Goal: Information Seeking & Learning: Learn about a topic

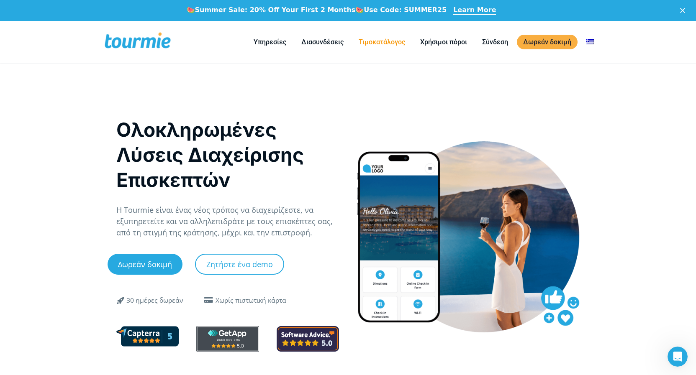
click at [392, 43] on link "Τιμοκατάλογος" at bounding box center [381, 42] width 59 height 10
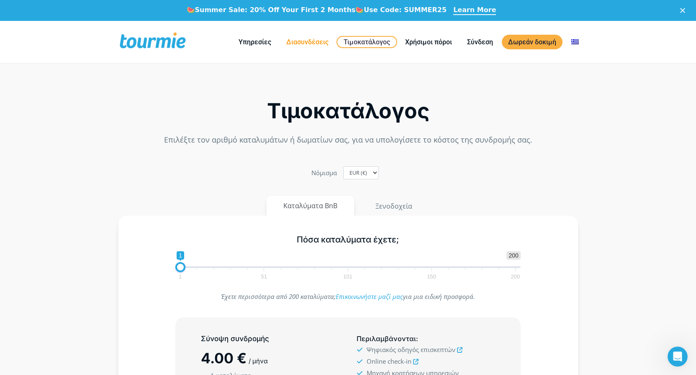
click at [303, 44] on link "Διασυνδέσεις" at bounding box center [307, 42] width 55 height 10
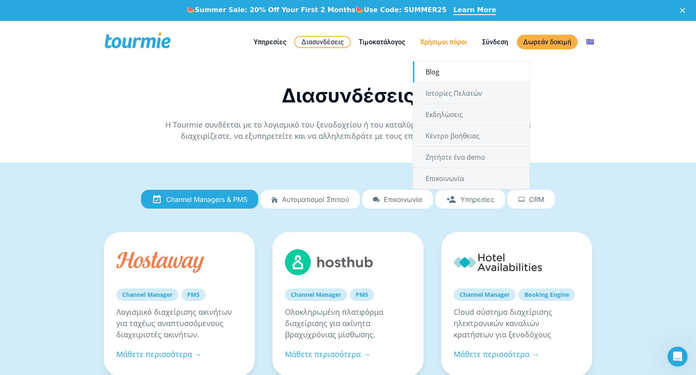
click at [436, 74] on link "Blog" at bounding box center [471, 72] width 116 height 21
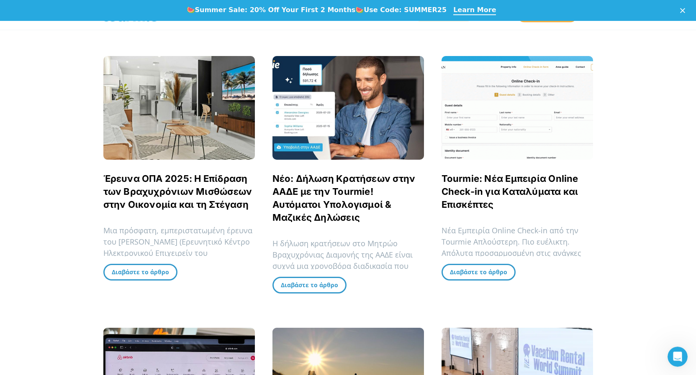
scroll to position [213, 0]
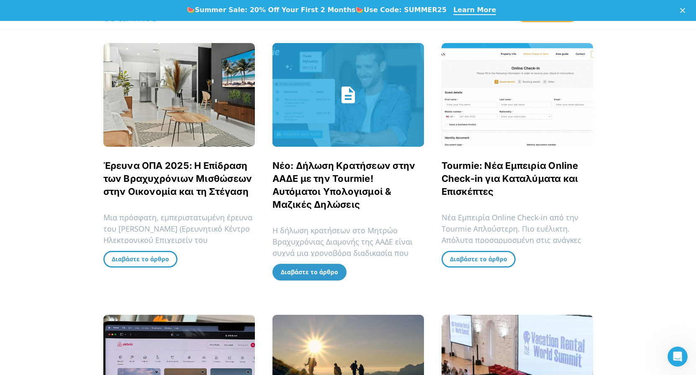
click at [310, 273] on span "Διαβάστε το άρθρο" at bounding box center [309, 272] width 57 height 8
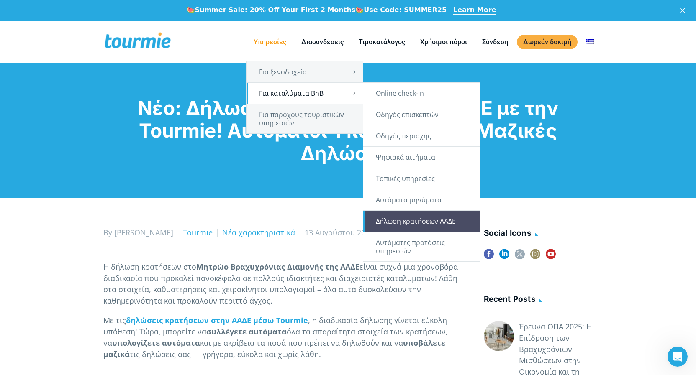
click at [432, 218] on link "Δήλωση κρατήσεων ΑΑΔΕ" at bounding box center [421, 221] width 116 height 21
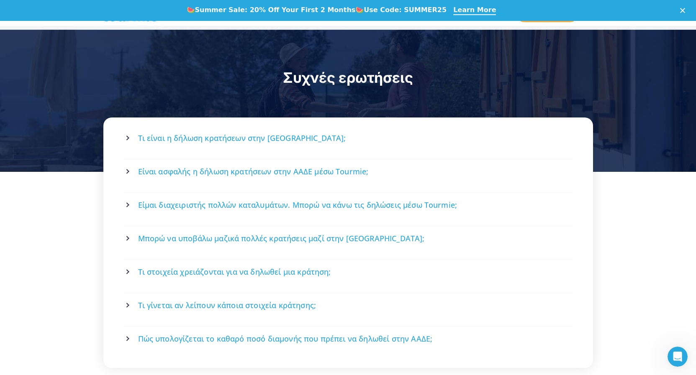
scroll to position [1537, 0]
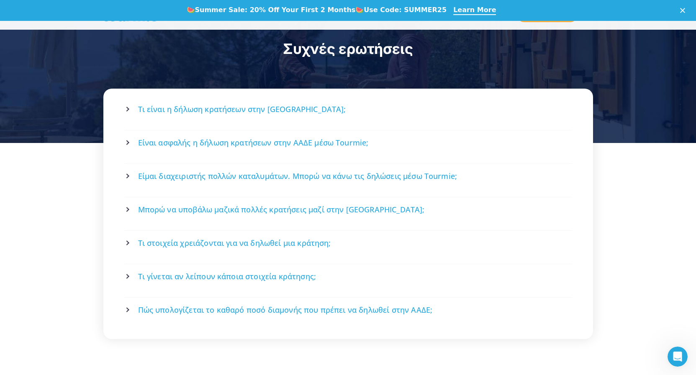
click at [254, 272] on span "Τι γίνεται αν λείπουν κάποια στοιχεία κράτησης;" at bounding box center [227, 277] width 178 height 10
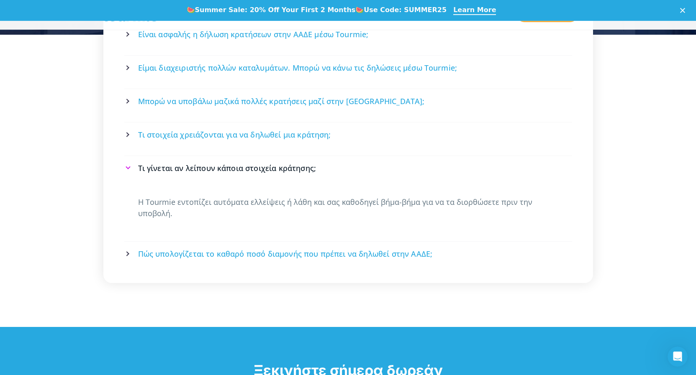
scroll to position [1707, 0]
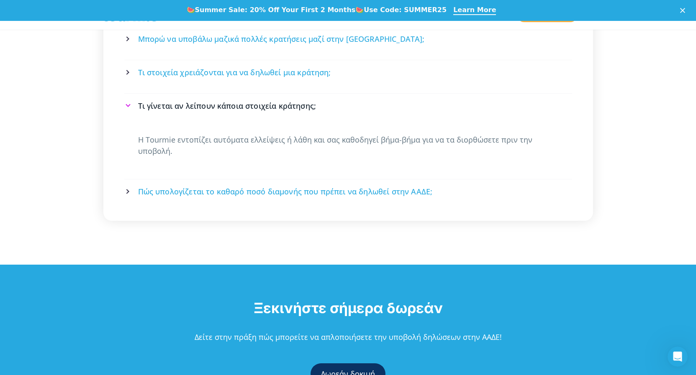
click at [299, 187] on span "Πώς υπολογίζεται το καθαρό ποσό διαμονής που πρέπει να δηλωθεί στην ΑΑΔΕ;" at bounding box center [285, 192] width 295 height 10
